Goal: Task Accomplishment & Management: Use online tool/utility

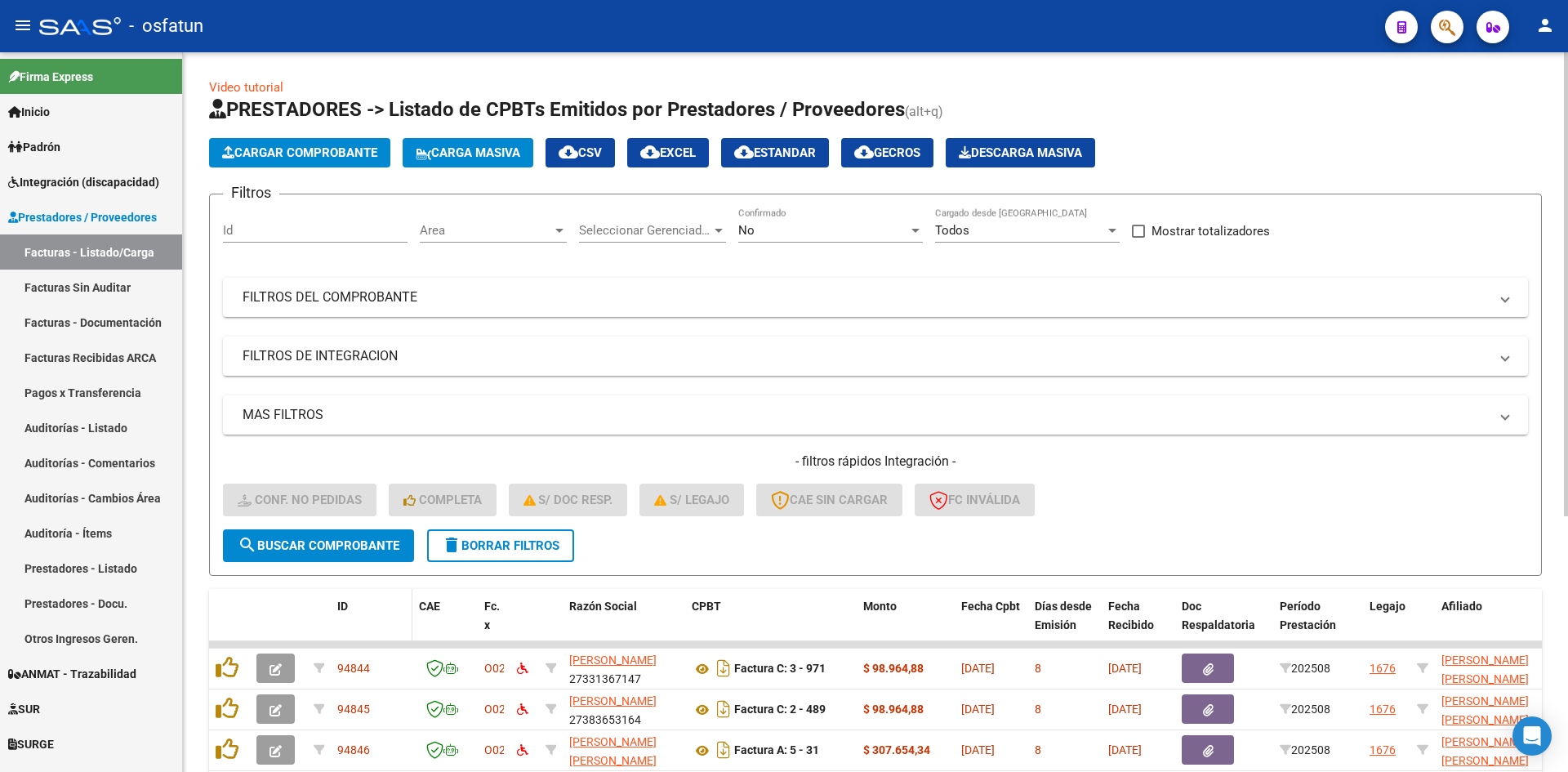
scroll to position [396, 0]
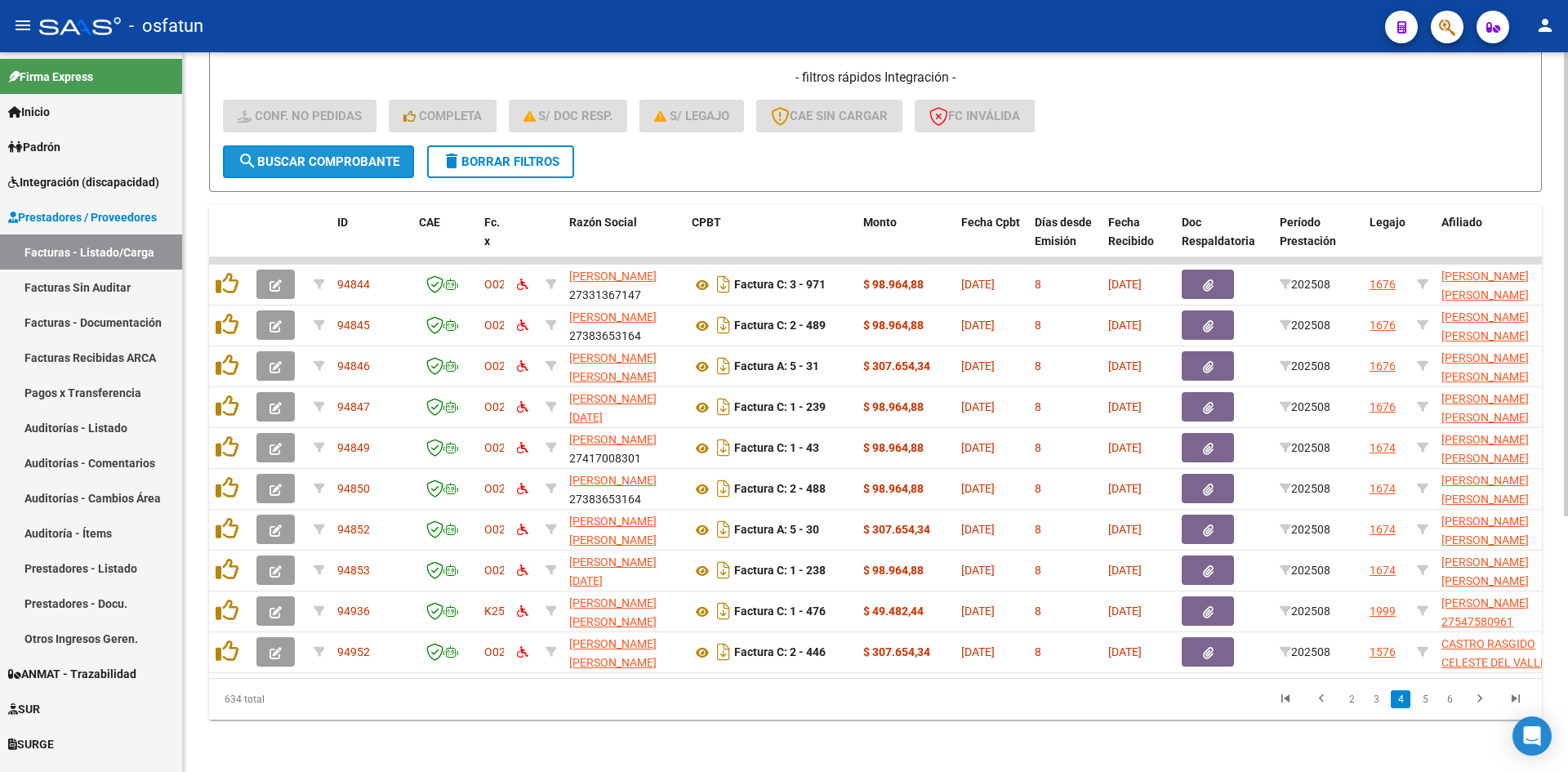
click at [379, 155] on span "search Buscar Comprobante" at bounding box center [318, 162] width 162 height 15
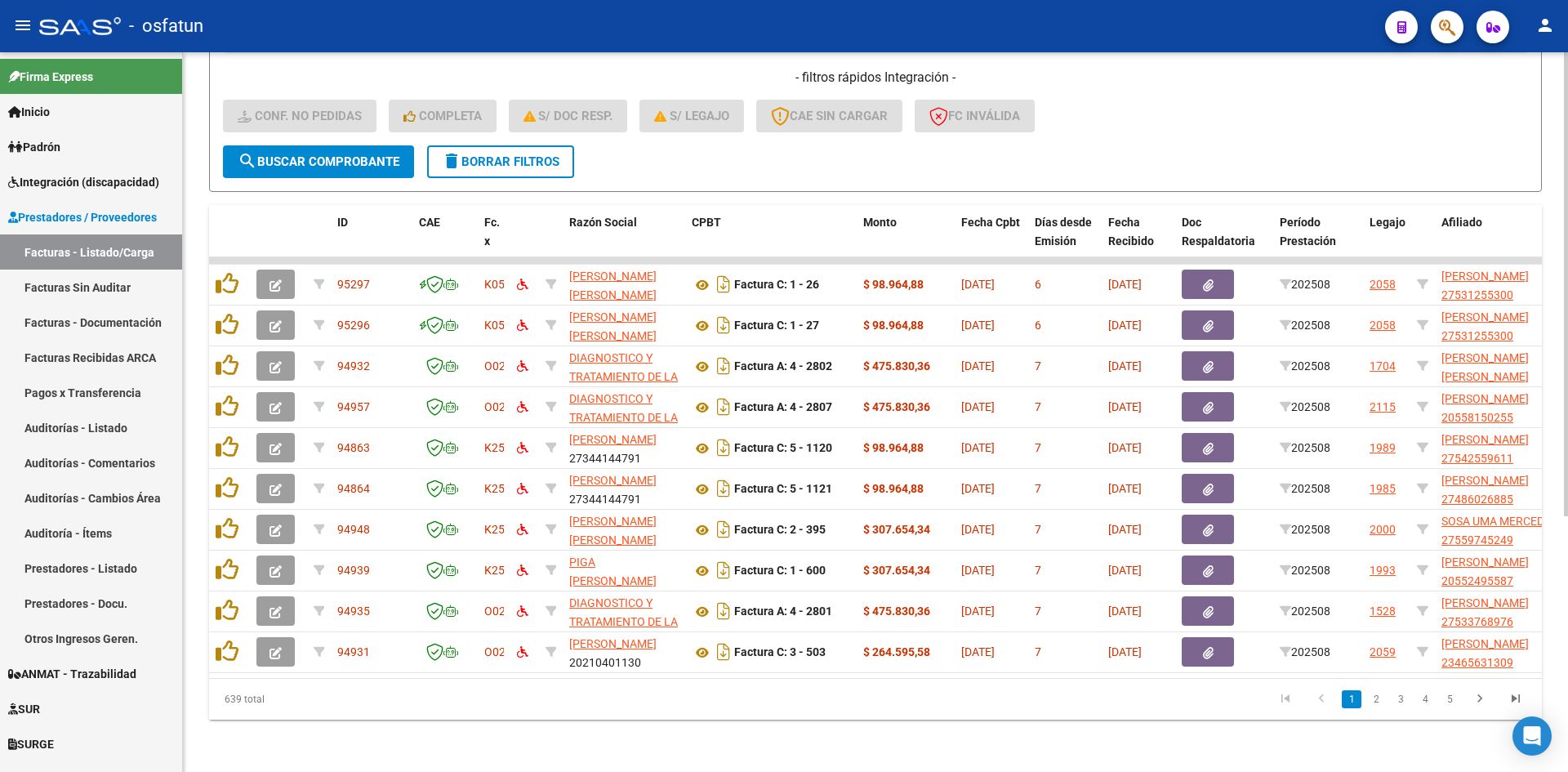
click at [921, 122] on div "- filtros rápidos Integración - Conf. no pedidas Completa S/ Doc Resp. S/ legaj…" at bounding box center [875, 106] width 1305 height 77
click at [621, 728] on div "Video tutorial PRESTADORES -> Listado de CPBTs Emitidos por Prestadores / Prove…" at bounding box center [875, 220] width 1385 height 1104
click at [700, 749] on div "Video tutorial PRESTADORES -> Listado de CPBTs Emitidos por Prestadores / Prove…" at bounding box center [875, 220] width 1385 height 1104
click at [582, 731] on div "Video tutorial PRESTADORES -> Listado de CPBTs Emitidos por Prestadores / Prove…" at bounding box center [875, 220] width 1385 height 1104
click at [501, 723] on div "Video tutorial PRESTADORES -> Listado de CPBTs Emitidos por Prestadores / Prove…" at bounding box center [875, 220] width 1385 height 1104
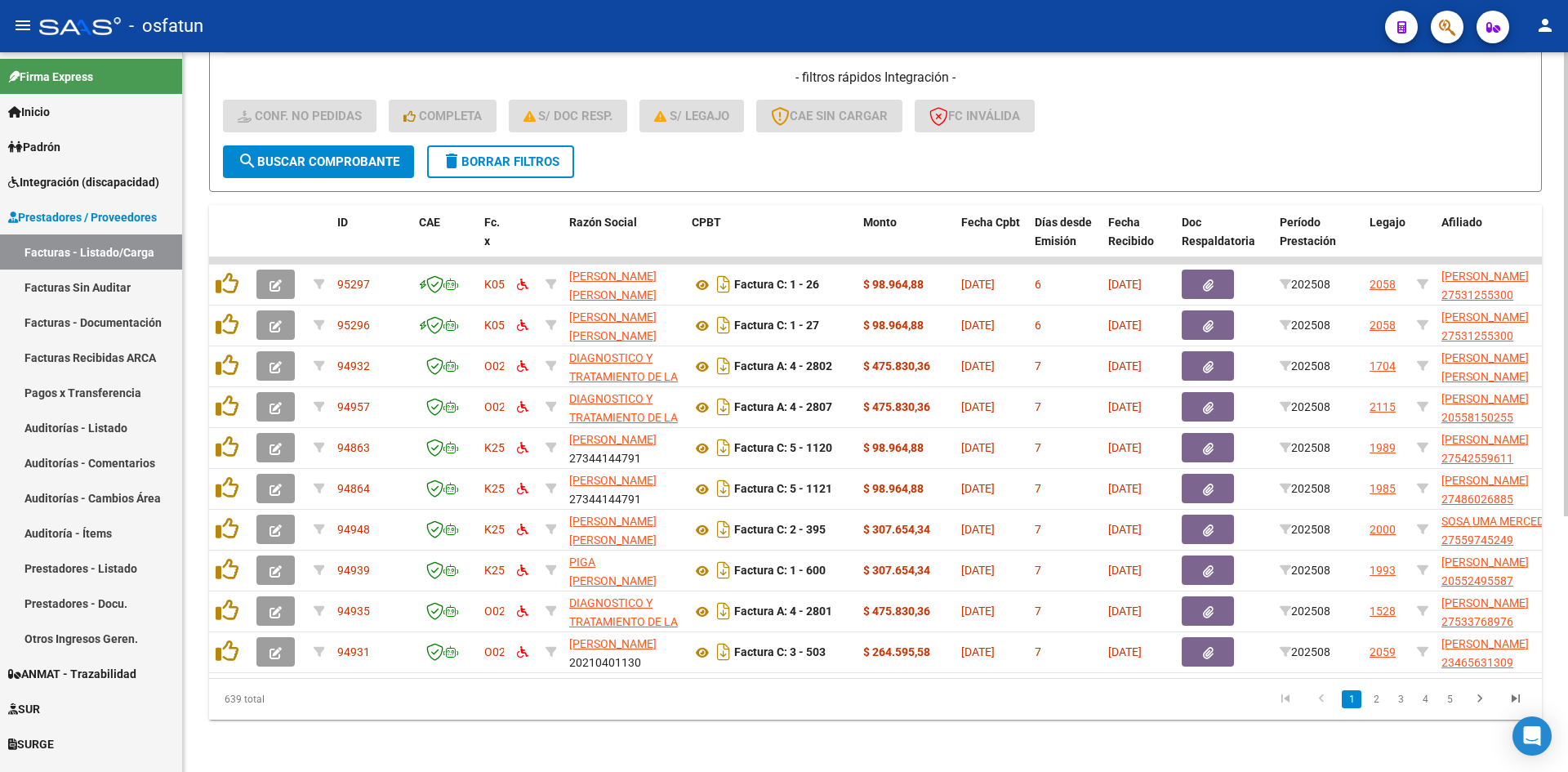
click at [854, 123] on div "- filtros rápidos Integración - Conf. no pedidas Completa S/ Doc Resp. S/ legaj…" at bounding box center [875, 106] width 1305 height 77
click at [317, 156] on button "search Buscar Comprobante" at bounding box center [318, 161] width 191 height 32
drag, startPoint x: 414, startPoint y: 718, endPoint x: 332, endPoint y: 763, distance: 93.5
click at [414, 718] on div "639 total" at bounding box center [340, 700] width 264 height 41
click at [665, 701] on datatable-pager "1 2 3 4 5" at bounding box center [1007, 700] width 1053 height 28
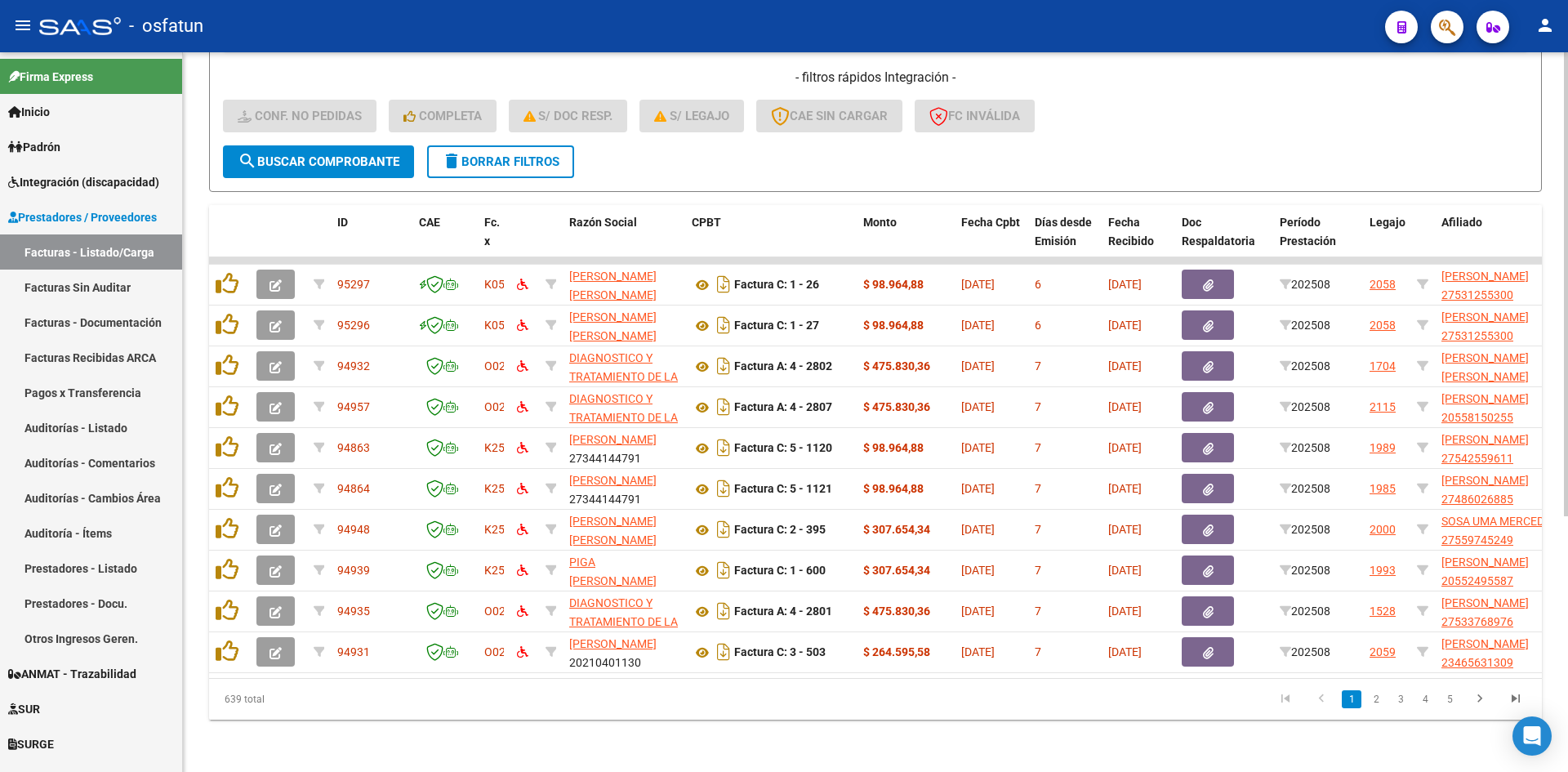
click at [1289, 95] on div "- filtros rápidos Integración - Conf. no pedidas Completa S/ Doc Resp. S/ legaj…" at bounding box center [875, 106] width 1305 height 77
click at [746, 710] on datatable-pager "1 2 3 4 5" at bounding box center [1007, 700] width 1053 height 28
drag, startPoint x: 1194, startPoint y: 136, endPoint x: 1056, endPoint y: 207, distance: 155.2
click at [1194, 136] on form "Filtros Id Area Area Seleccionar Gerenciador Seleccionar Gerenciador No Confirm…" at bounding box center [875, 0] width 1333 height 382
